Goal: Complete application form

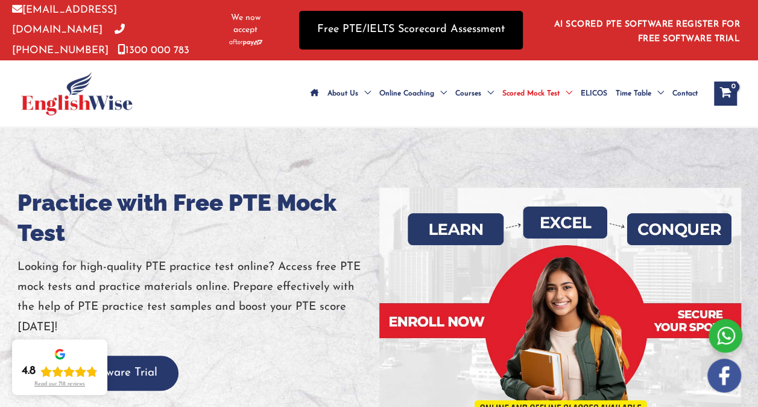
click at [442, 15] on link "Free PTE/IELTS Scorecard Assessment" at bounding box center [411, 30] width 224 height 38
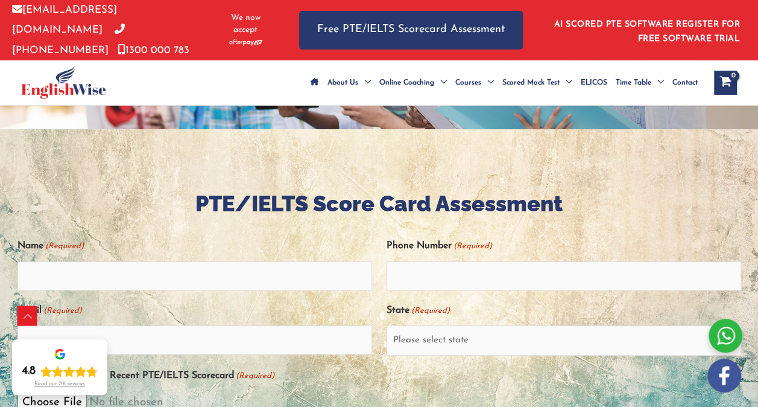
scroll to position [279, 0]
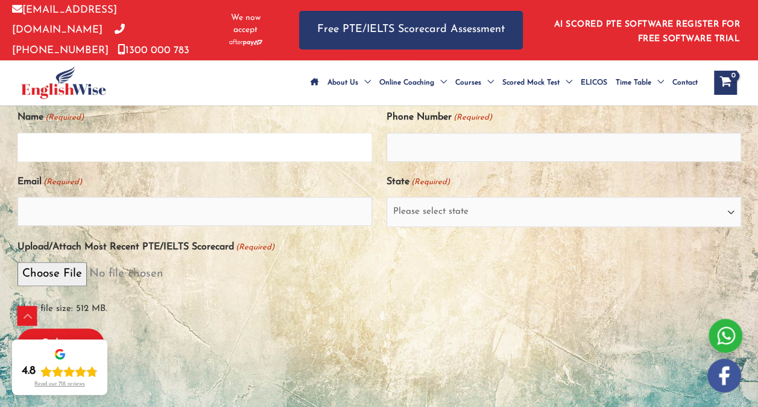
click at [179, 162] on input "Name (Required)" at bounding box center [194, 147] width 355 height 29
type input "Candice Lasher-Scheepers Lasher-Scheepers"
type input "0449153118"
type input "lasher03@gmail.com"
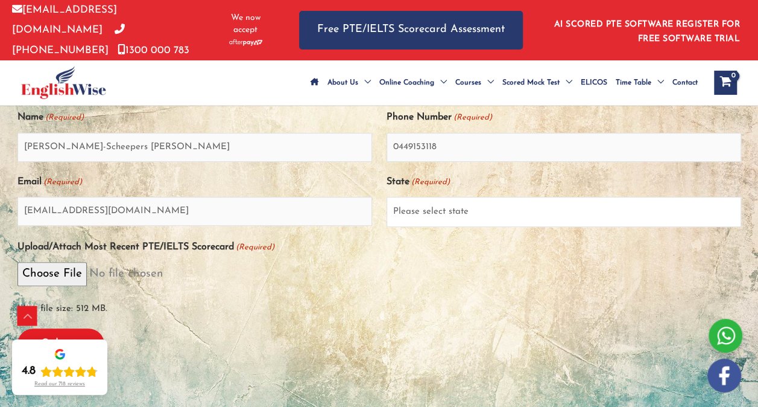
select select "Queensland (QLD)"
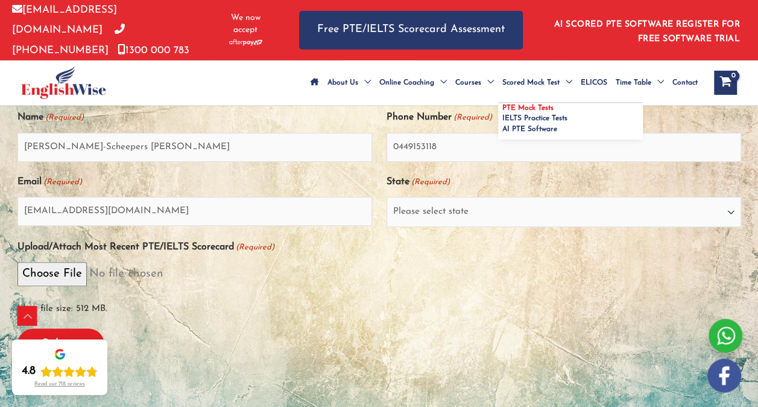
click at [502, 110] on span "PTE Mock Tests" at bounding box center [527, 107] width 51 height 7
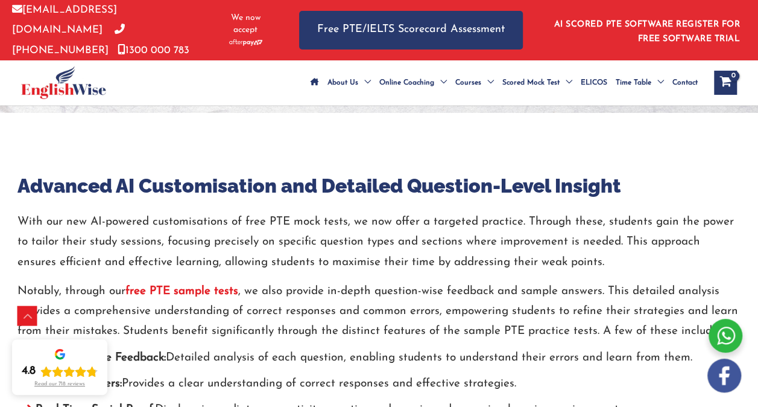
scroll to position [4246, 0]
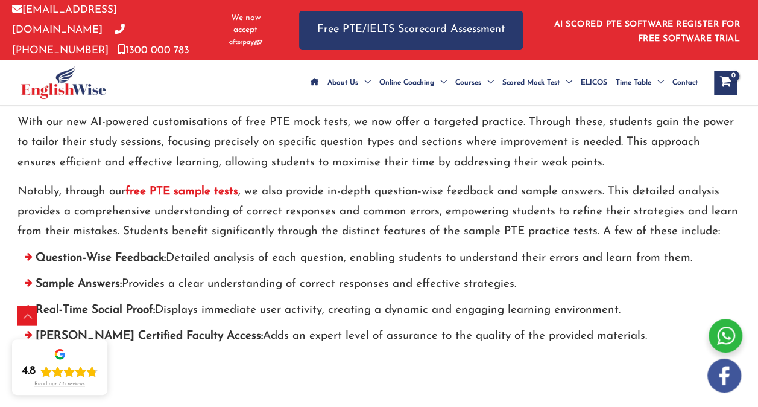
click at [191, 197] on strong "free PTE sample tests" at bounding box center [181, 191] width 113 height 11
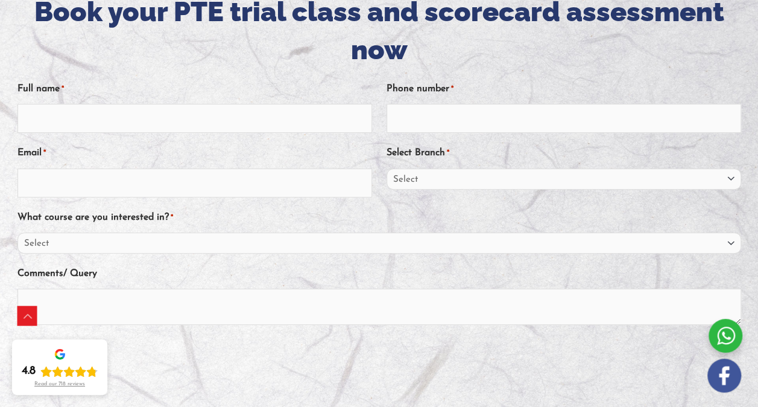
scroll to position [203, 0]
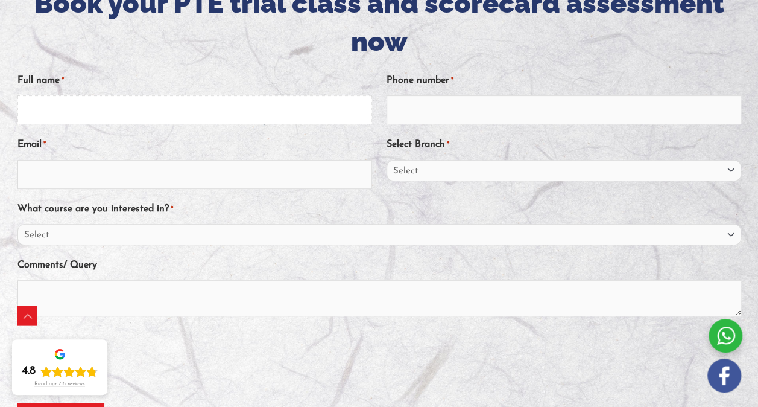
click at [203, 121] on input "Full name *" at bounding box center [194, 109] width 355 height 29
type input "[PERSON_NAME]-Scheepers [PERSON_NAME]"
type input "0449153118"
type input "[EMAIL_ADDRESS][DOMAIN_NAME]"
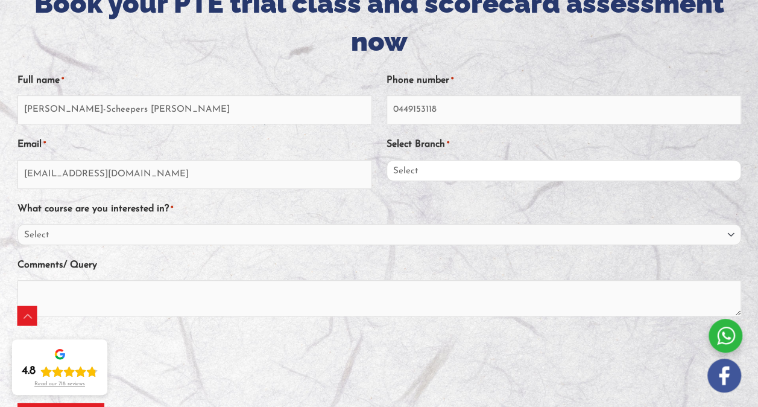
click at [455, 181] on select "Select [GEOGRAPHIC_DATA] [GEOGRAPHIC_DATA] [GEOGRAPHIC_DATA] EnglishWise Global…" at bounding box center [564, 170] width 355 height 21
select select "EnglishWise Global [GEOGRAPHIC_DATA]"
click at [387, 173] on select "Select [GEOGRAPHIC_DATA] [GEOGRAPHIC_DATA] [GEOGRAPHIC_DATA] EnglishWise Global…" at bounding box center [564, 170] width 355 height 21
click at [292, 245] on select "Select PTE NAATI IELTS OET General English" at bounding box center [379, 234] width 724 height 21
select select "PTE"
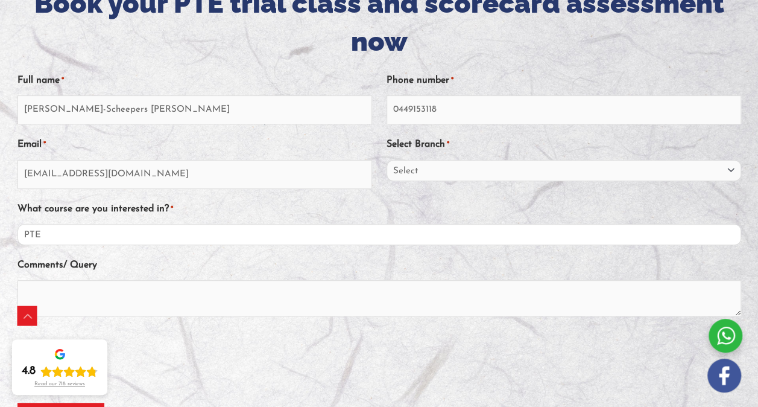
click at [17, 237] on select "Select PTE NAATI IELTS OET General English" at bounding box center [379, 234] width 724 height 21
click at [263, 316] on textarea "Comments/ Query" at bounding box center [379, 298] width 724 height 36
click at [27, 315] on div "Scroll to Top" at bounding box center [27, 315] width 19 height 19
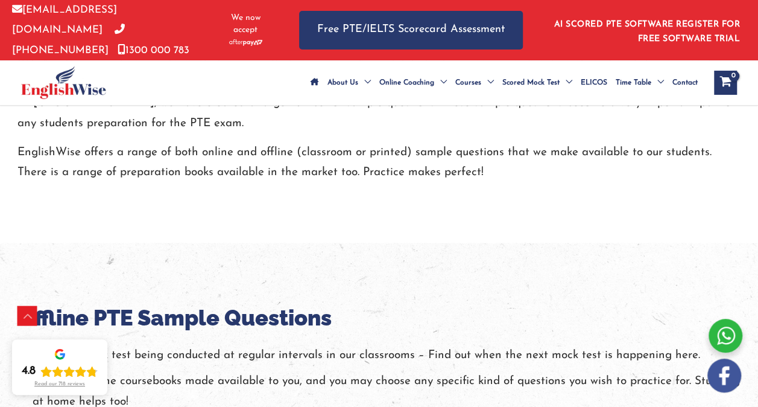
scroll to position [1001, 0]
